Goal: Find specific page/section: Find specific page/section

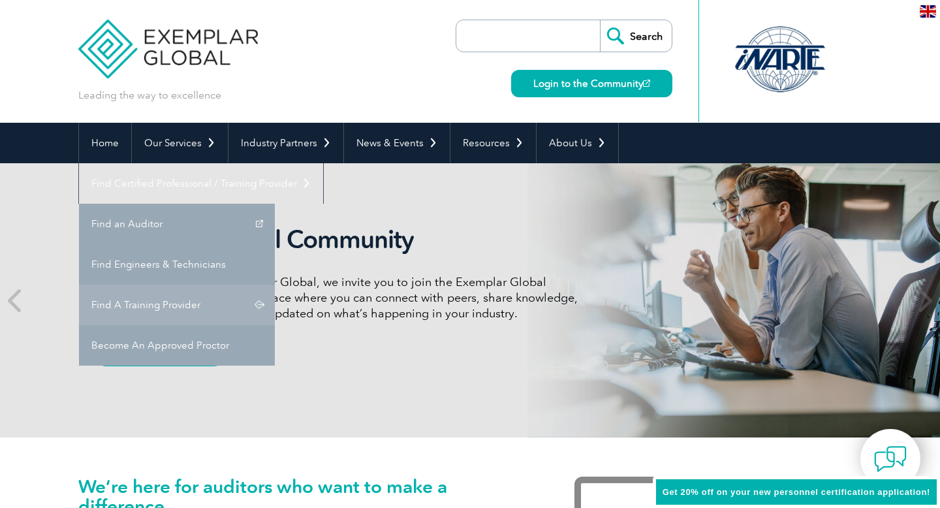
click at [275, 285] on link "Find A Training Provider" at bounding box center [177, 305] width 196 height 40
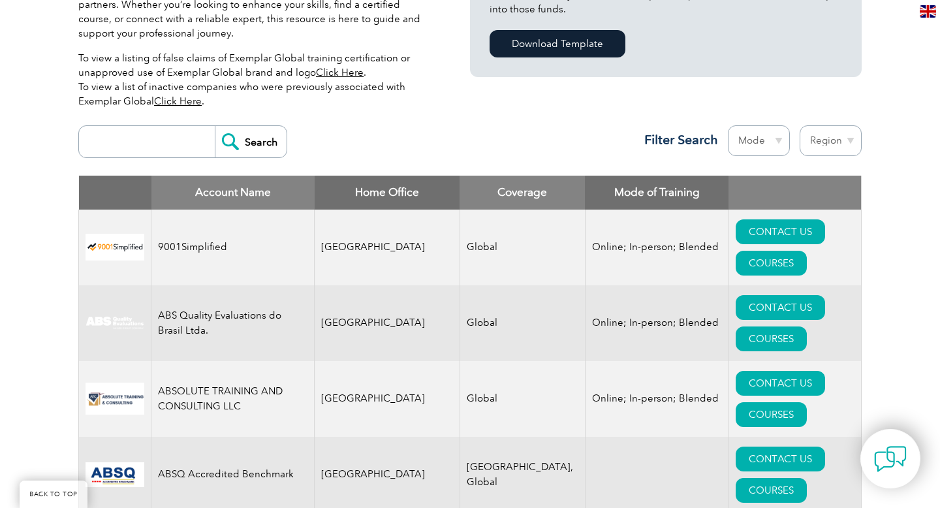
scroll to position [445, 0]
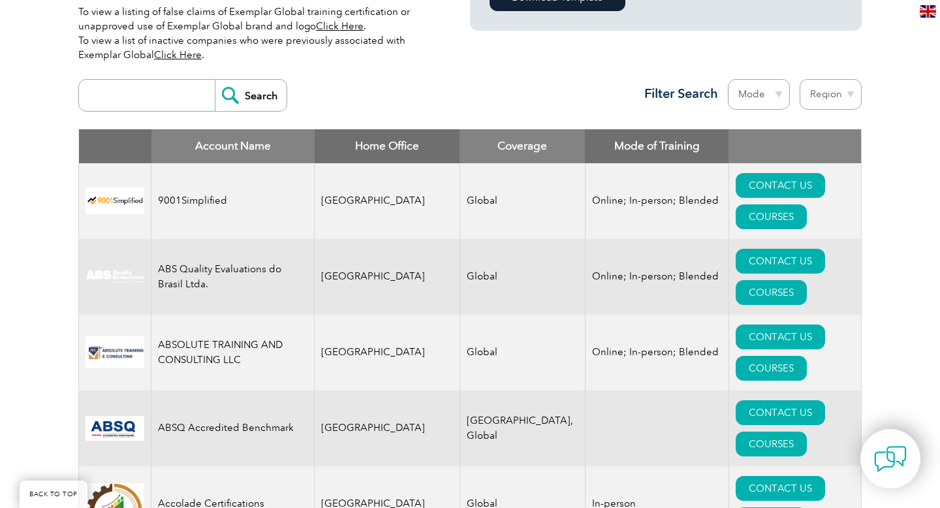
click at [146, 106] on input "search" at bounding box center [150, 95] width 129 height 31
type input "BRISTOL"
click at [225, 90] on input "Search" at bounding box center [251, 95] width 72 height 31
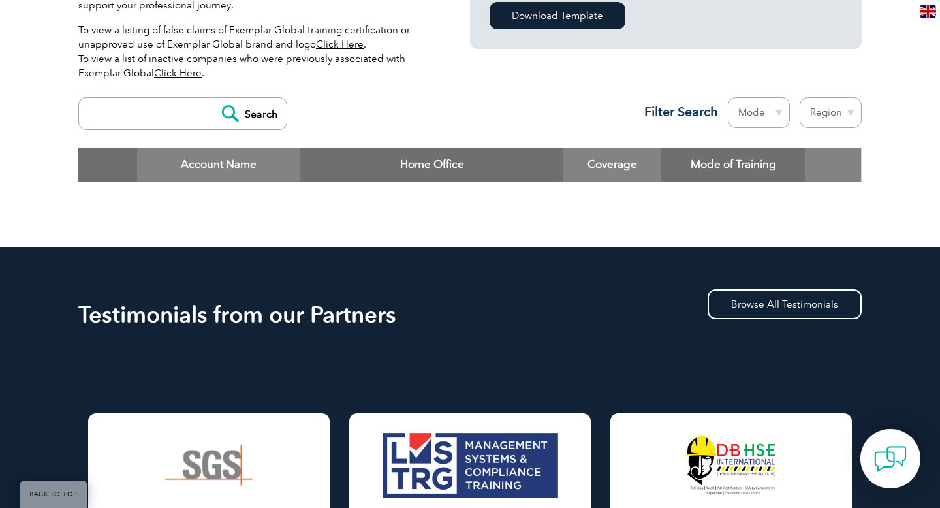
scroll to position [399, 0]
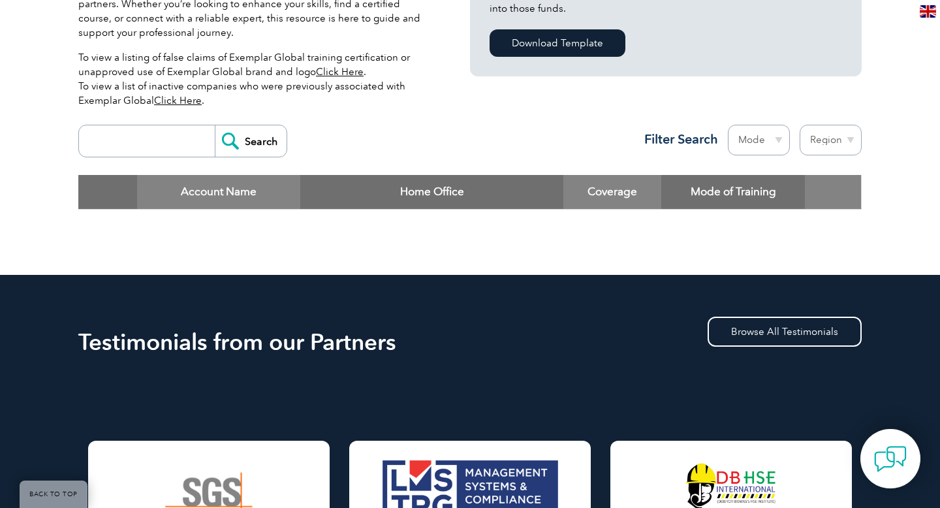
click at [131, 137] on input "search" at bounding box center [150, 140] width 129 height 31
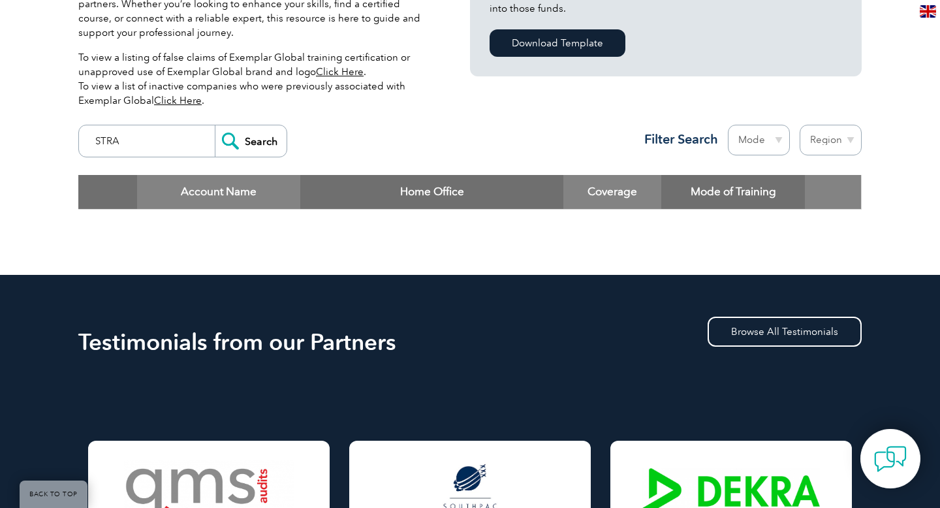
type input "STRA"
click at [244, 142] on input "Search" at bounding box center [251, 140] width 72 height 31
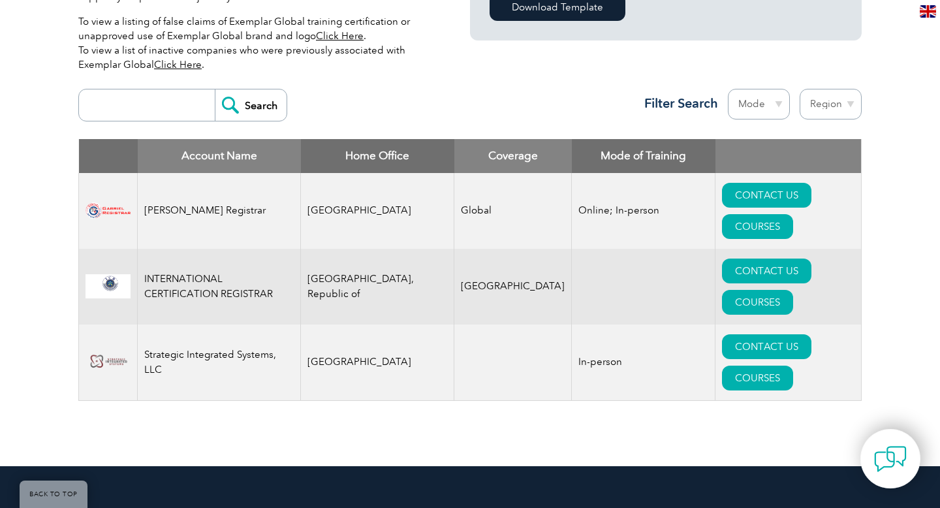
scroll to position [431, 0]
